Goal: Information Seeking & Learning: Learn about a topic

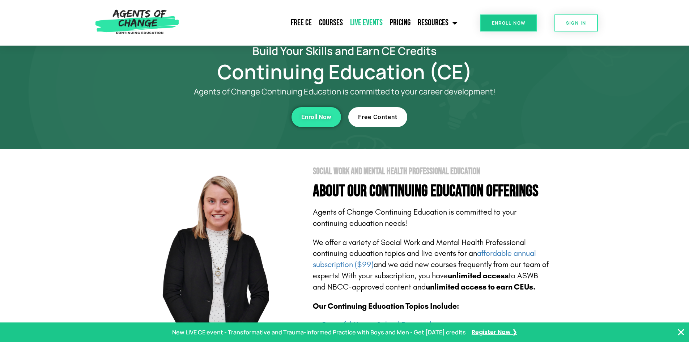
scroll to position [36, 0]
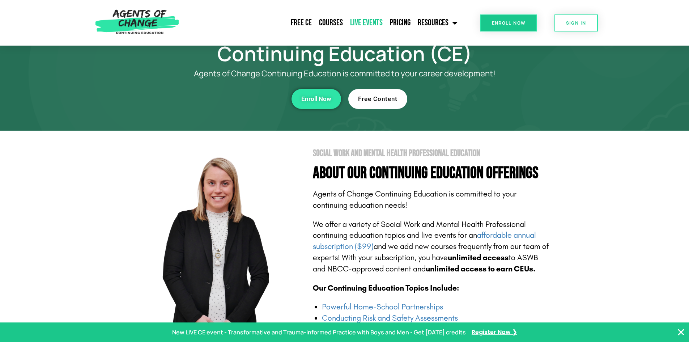
click at [367, 22] on link "Live Events" at bounding box center [366, 23] width 40 height 18
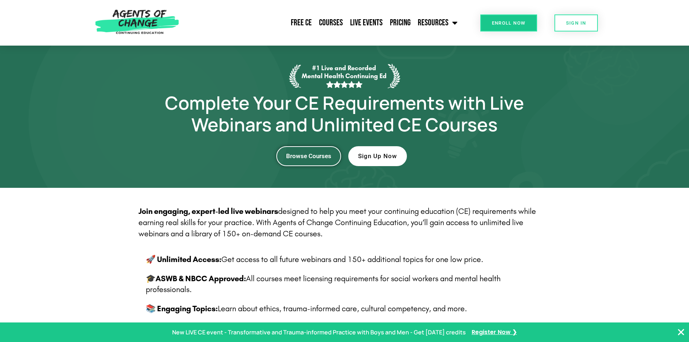
click at [296, 155] on span "Browse Courses" at bounding box center [308, 156] width 45 height 6
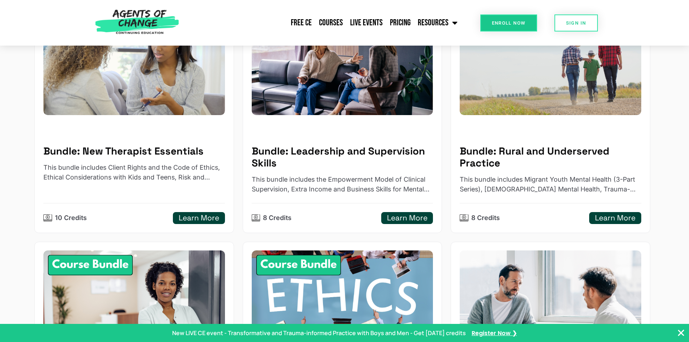
scroll to position [108, 0]
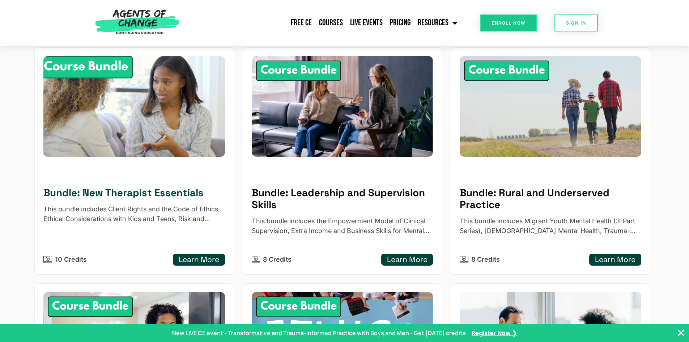
click at [100, 66] on img at bounding box center [134, 106] width 200 height 110
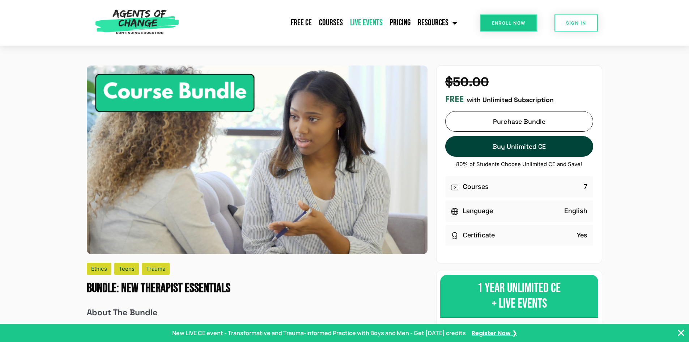
click at [378, 26] on link "Live Events" at bounding box center [366, 23] width 40 height 18
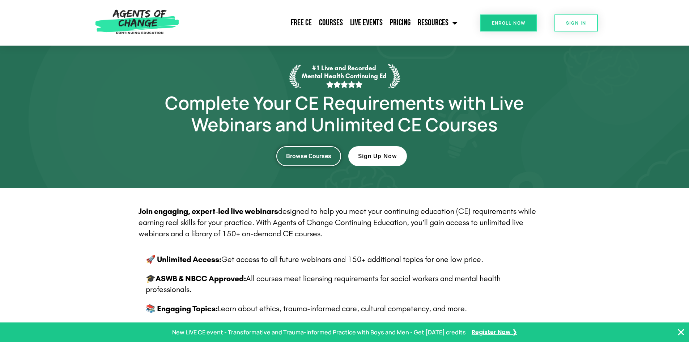
click at [304, 158] on span "Browse Courses" at bounding box center [308, 156] width 45 height 6
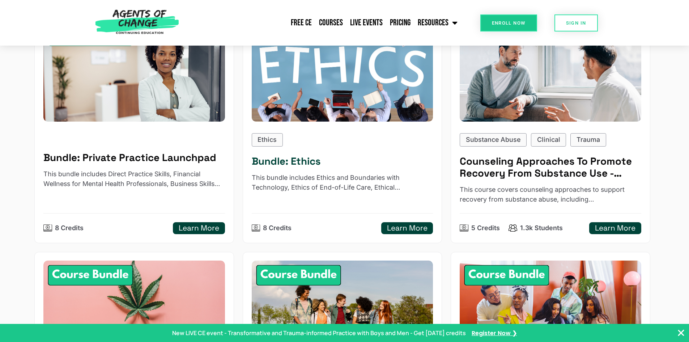
scroll to position [398, 0]
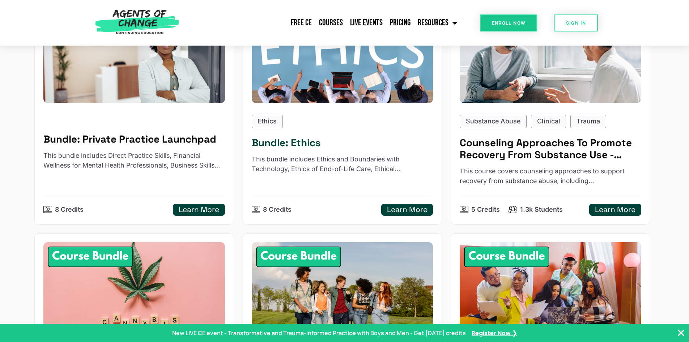
click at [405, 210] on h5 "Learn More" at bounding box center [407, 209] width 40 height 9
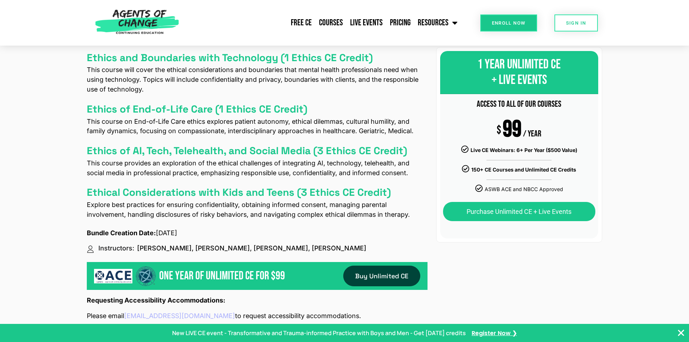
scroll to position [470, 0]
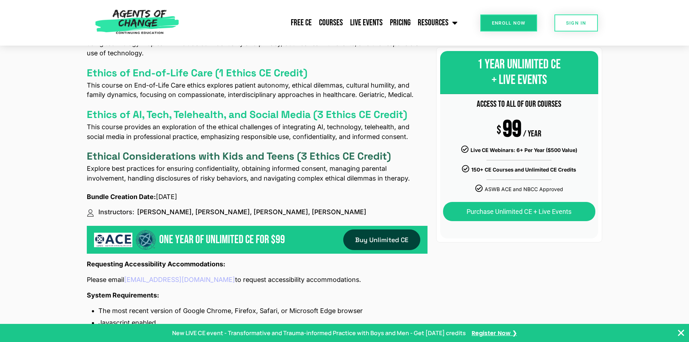
click at [333, 156] on h4 "Ethical Considerations with Kids and Teens (3 Ethics CE Credit)" at bounding box center [239, 156] width 304 height 12
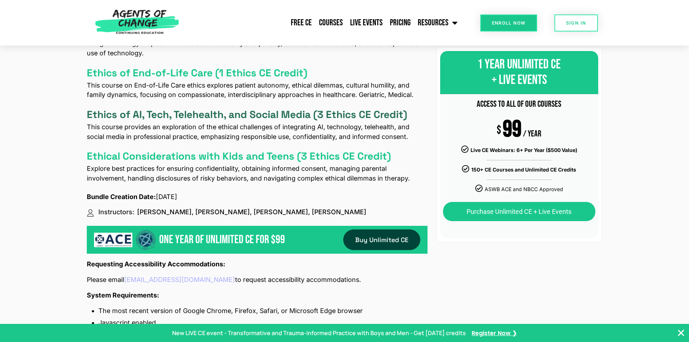
click at [270, 112] on h4 "Ethics of AI, Tech, Telehealth, and Social Media (3 Ethics CE Credit)" at bounding box center [247, 114] width 320 height 12
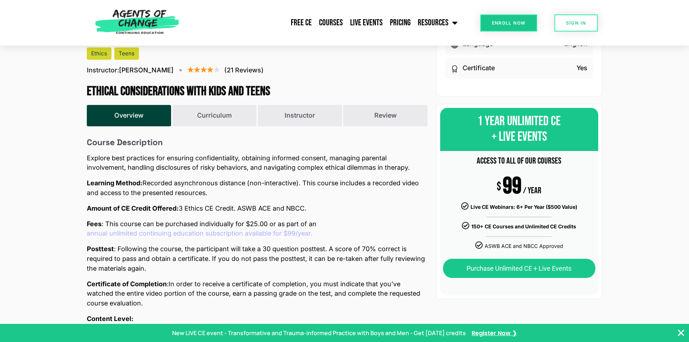
scroll to position [217, 0]
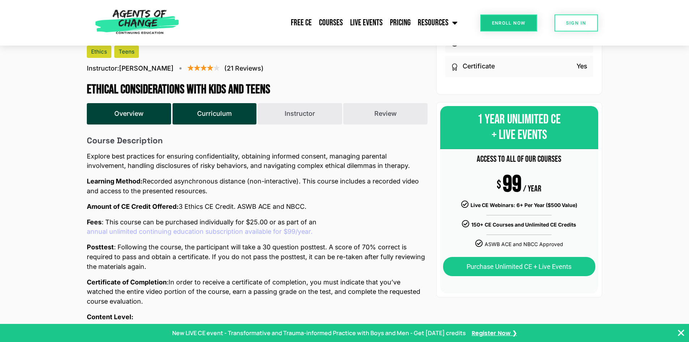
click at [240, 112] on button "Curriculum" at bounding box center [214, 114] width 84 height 22
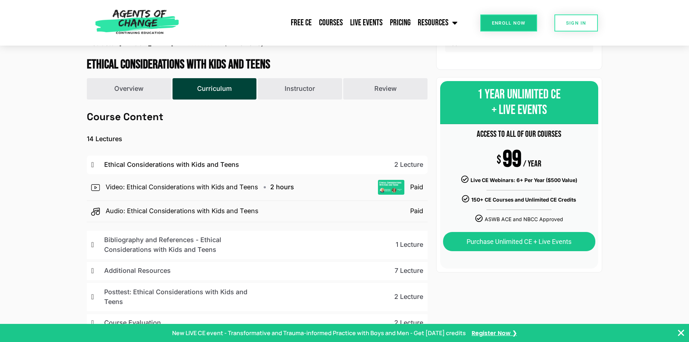
scroll to position [289, 0]
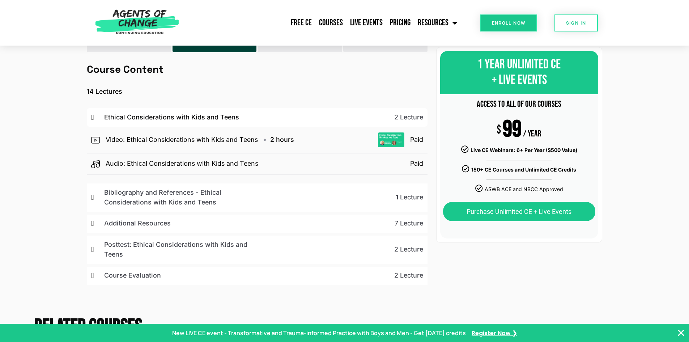
click at [150, 228] on p "Additional Resources" at bounding box center [183, 223] width 159 height 10
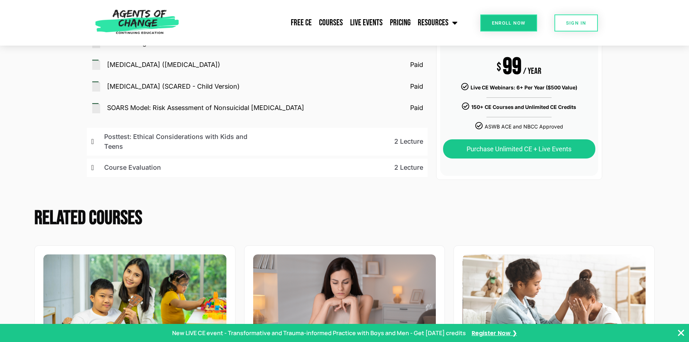
scroll to position [506, 0]
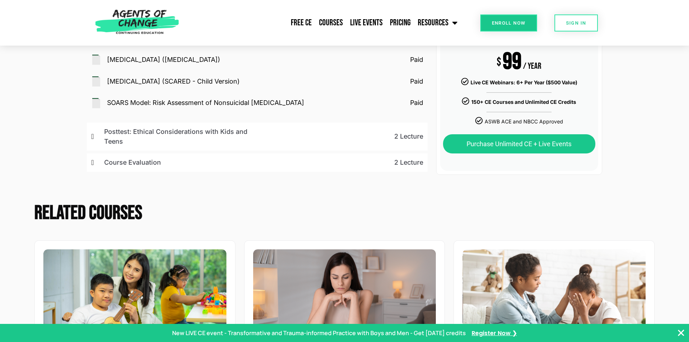
click at [210, 167] on p "Course Evaluation" at bounding box center [183, 163] width 159 height 10
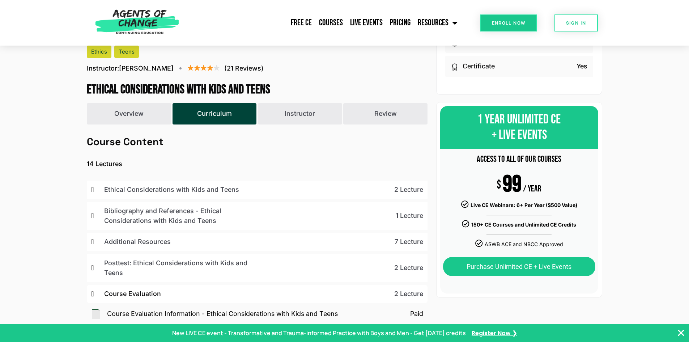
scroll to position [181, 0]
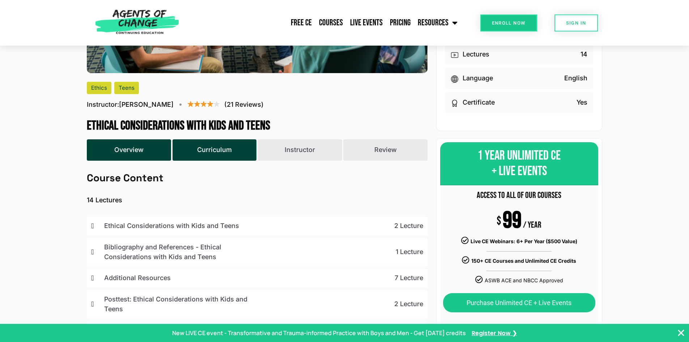
click at [117, 147] on button "Overview" at bounding box center [129, 150] width 84 height 22
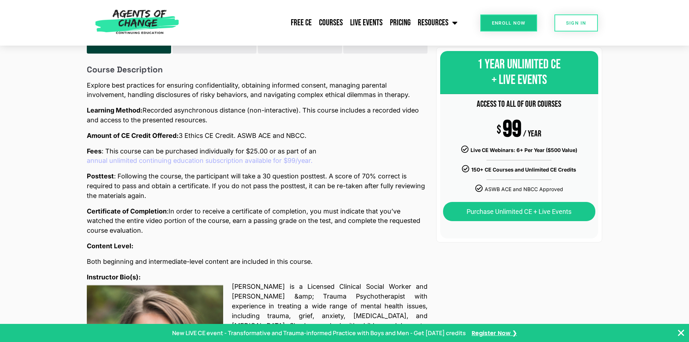
scroll to position [289, 0]
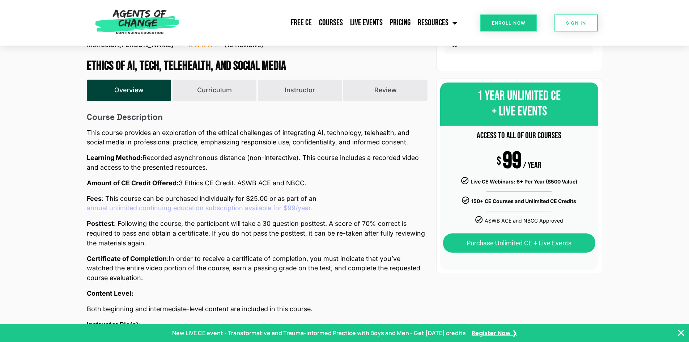
scroll to position [253, 0]
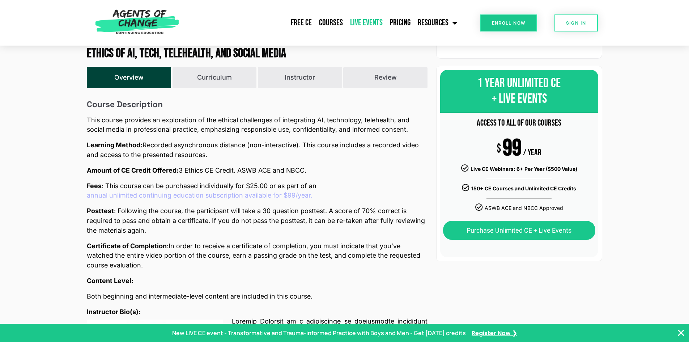
click at [361, 21] on link "Live Events" at bounding box center [366, 23] width 40 height 18
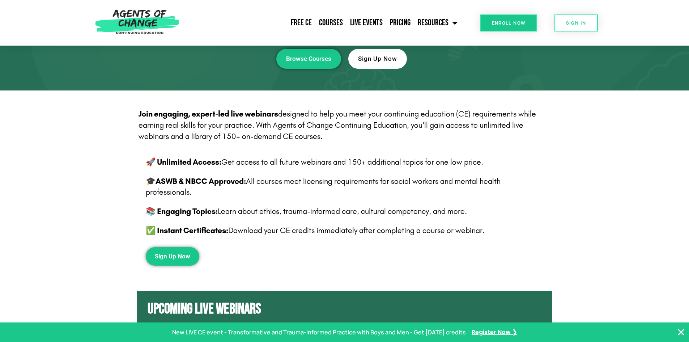
scroll to position [72, 0]
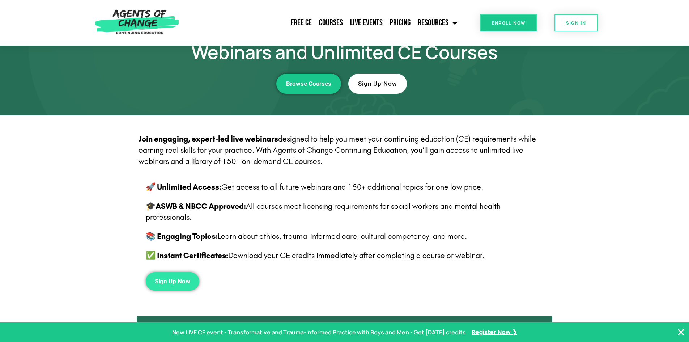
click at [188, 283] on span "Sign Up Now" at bounding box center [172, 281] width 35 height 6
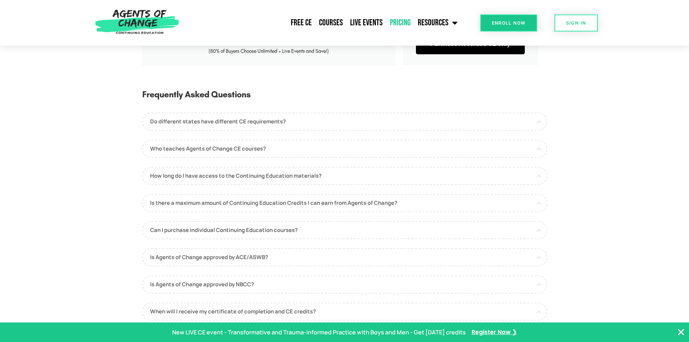
scroll to position [325, 0]
